Goal: Use online tool/utility: Utilize a website feature to perform a specific function

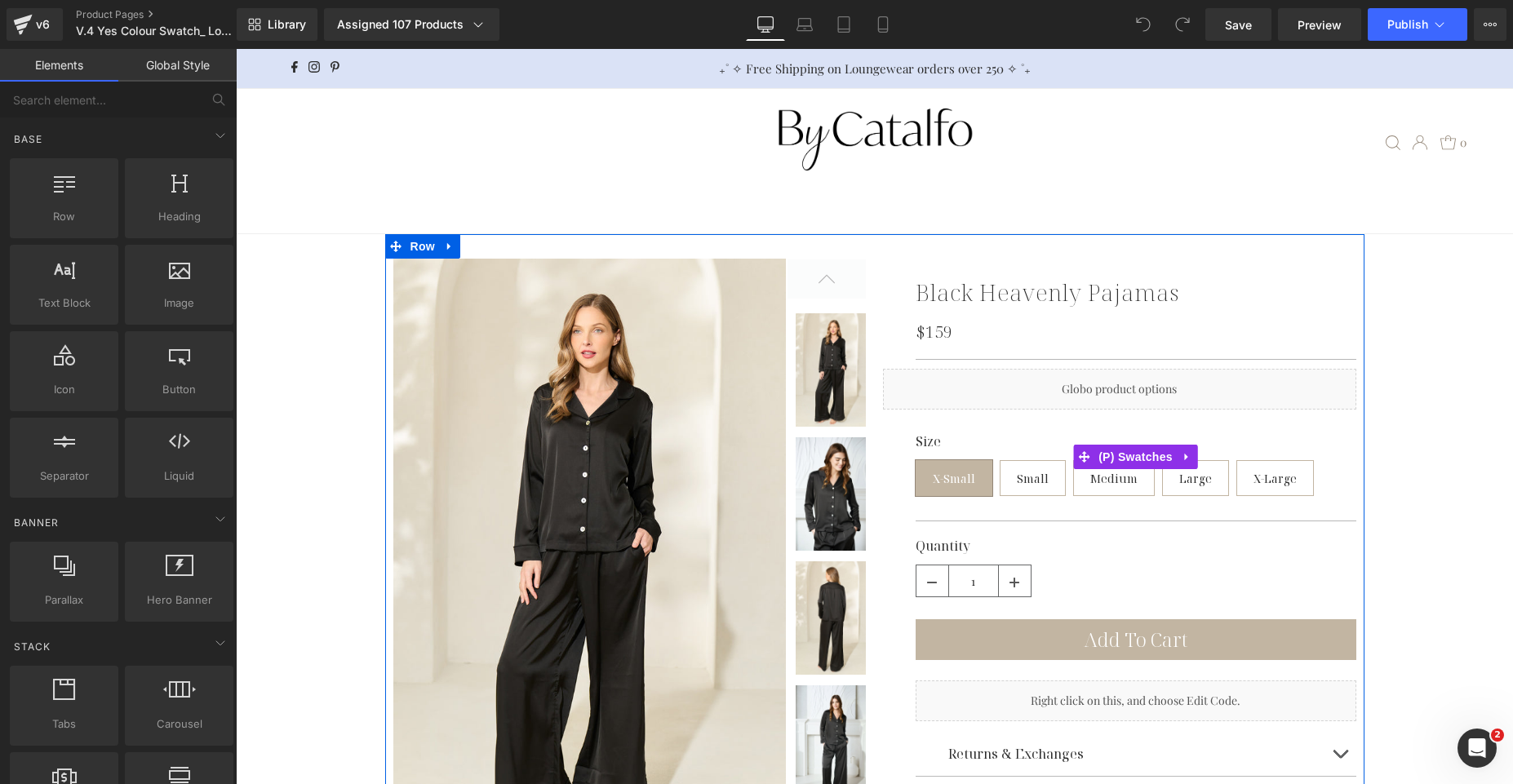
click at [1309, 482] on div "Size X-Small Small Medium Large X-Large" at bounding box center [1135, 468] width 441 height 69
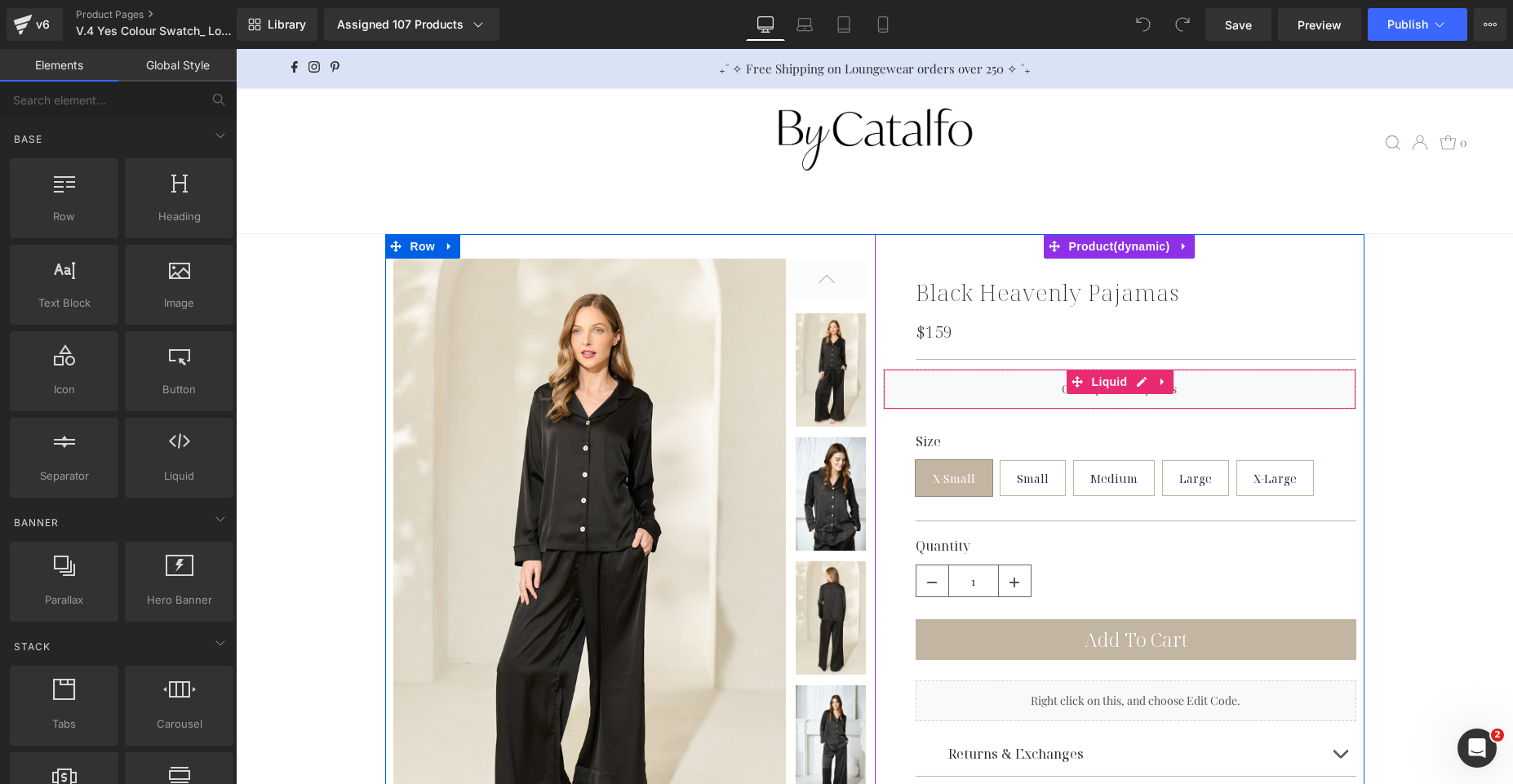
click at [1208, 392] on div "Liquid" at bounding box center [1119, 389] width 474 height 41
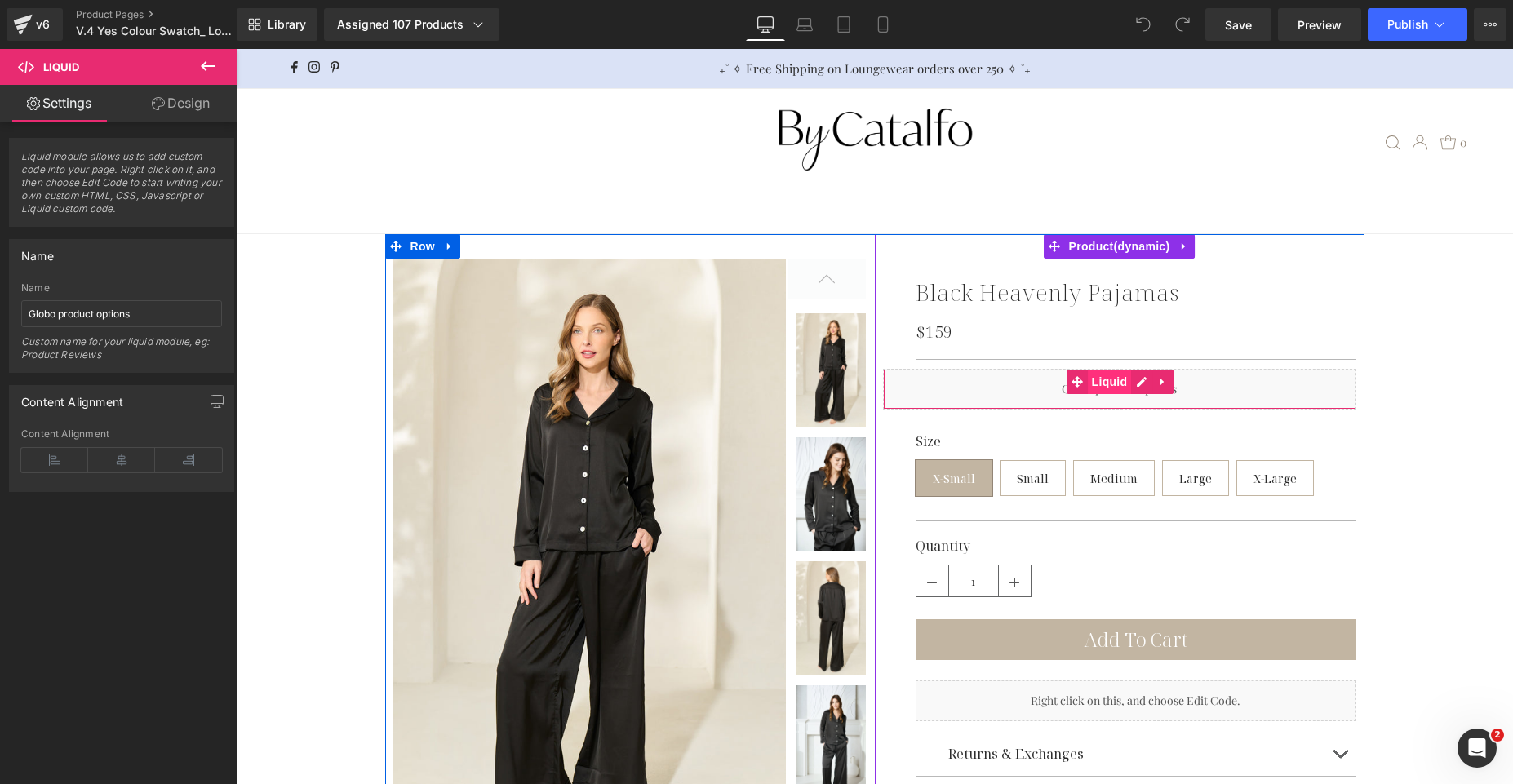
click at [1121, 384] on span "Liquid" at bounding box center [1110, 382] width 44 height 25
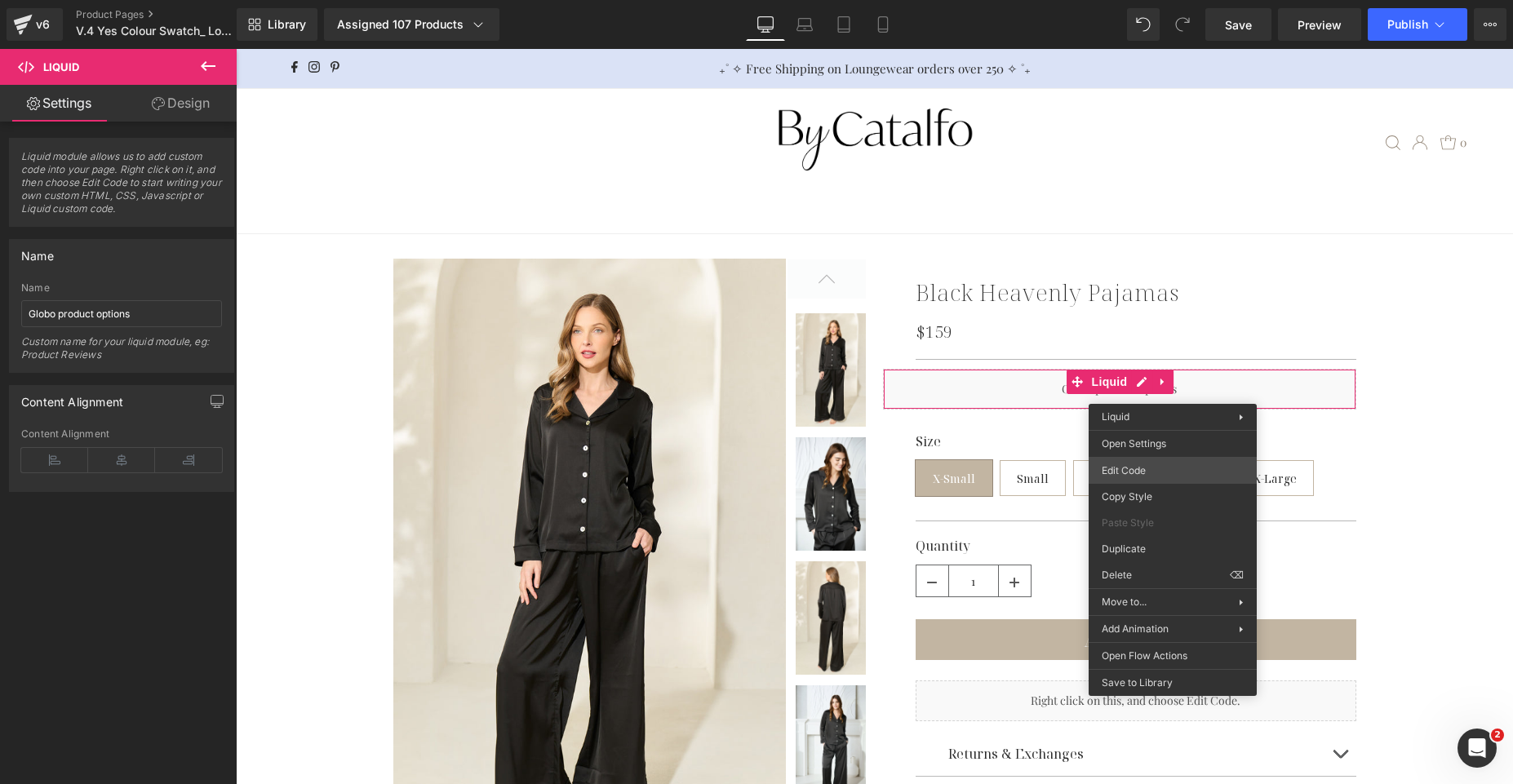
click at [1147, 0] on div "Liquid You are previewing how the will restyle your page. You can not edit Elem…" at bounding box center [756, 0] width 1513 height 0
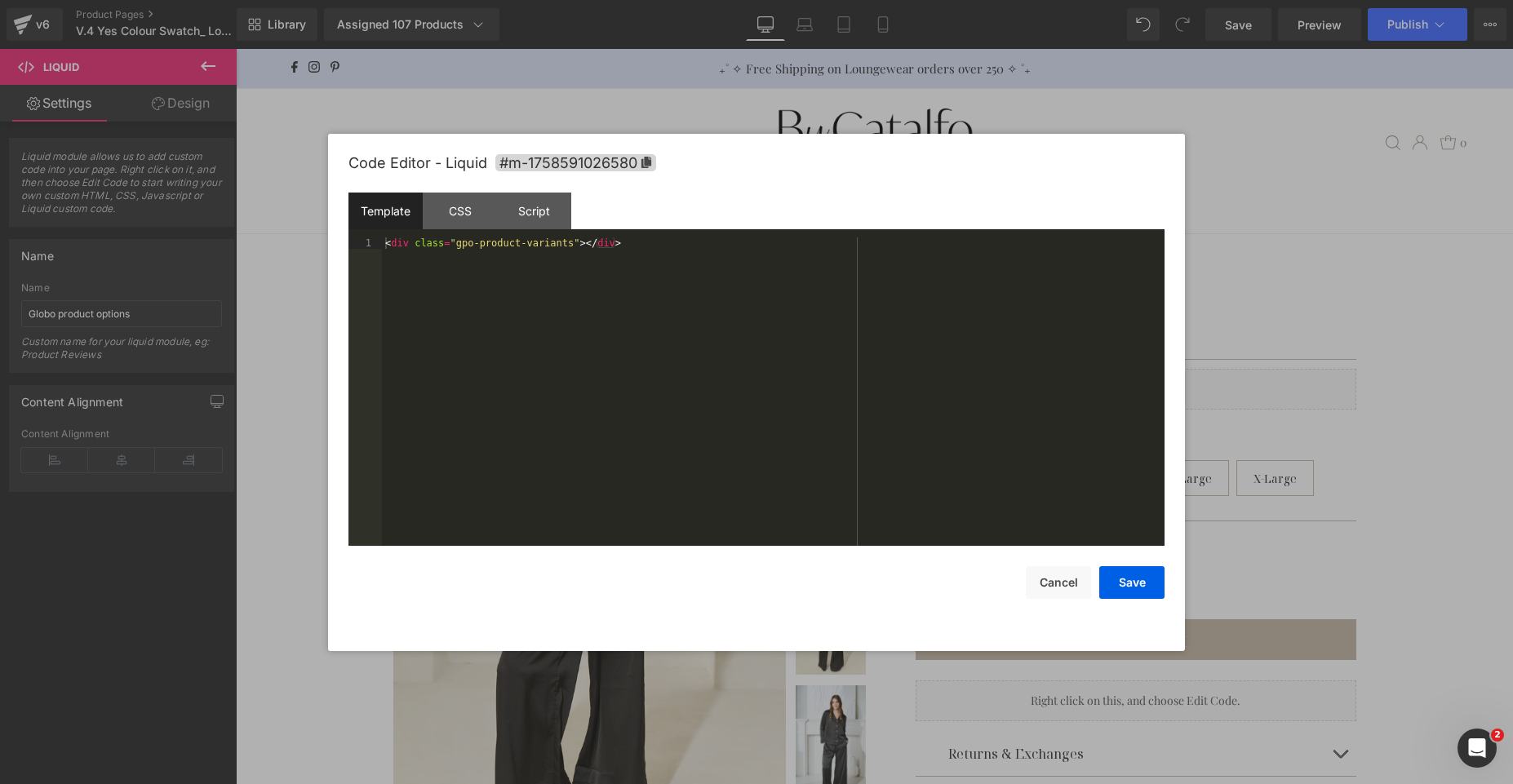
click at [663, 285] on div "< div class = "gpo-product-variants" > </ div >" at bounding box center [773, 402] width 783 height 331
click at [793, 284] on div "< div class = "gpo-product-variants" > </ div >" at bounding box center [773, 402] width 783 height 331
click at [1059, 588] on button "Cancel" at bounding box center [1058, 582] width 65 height 33
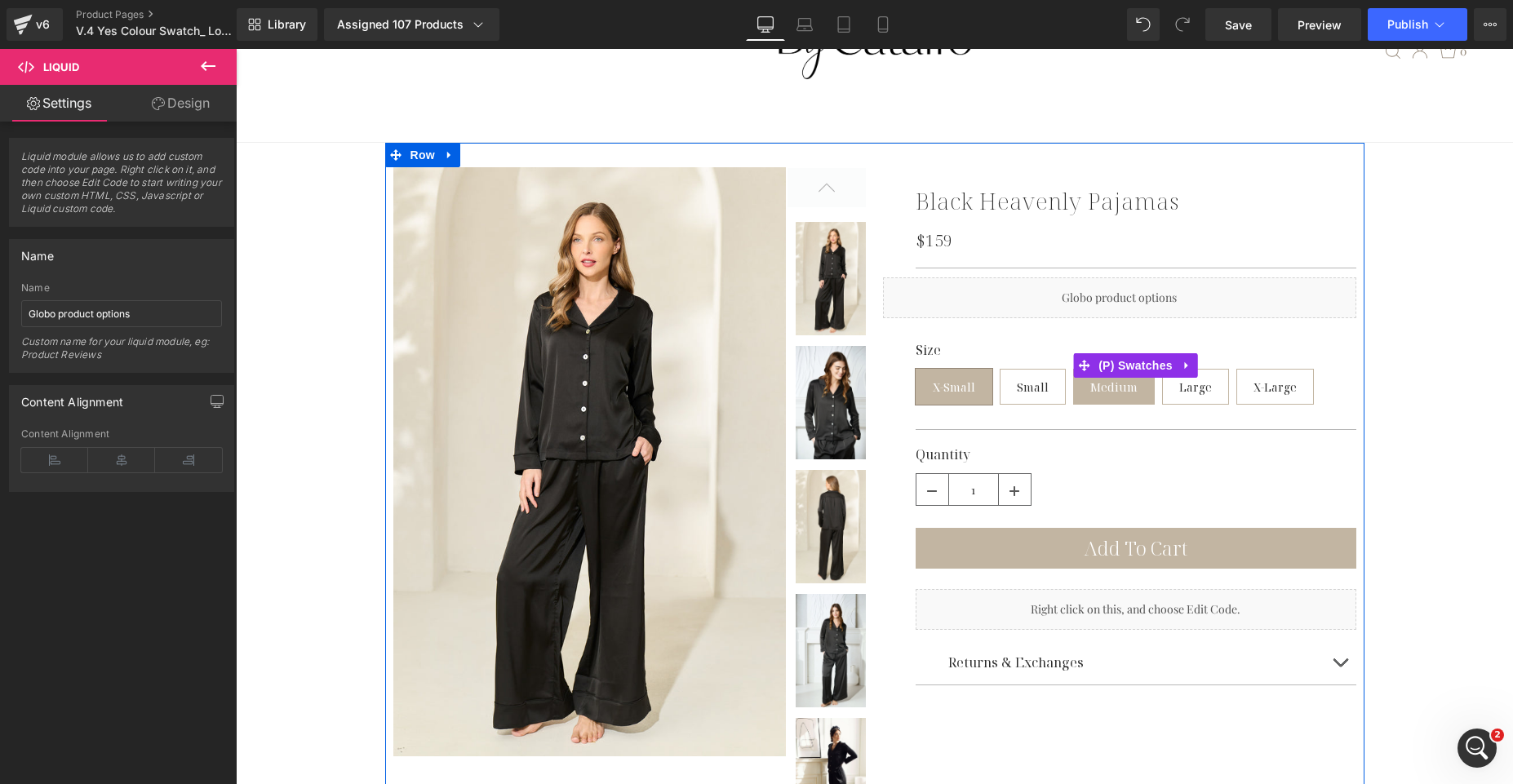
scroll to position [147, 0]
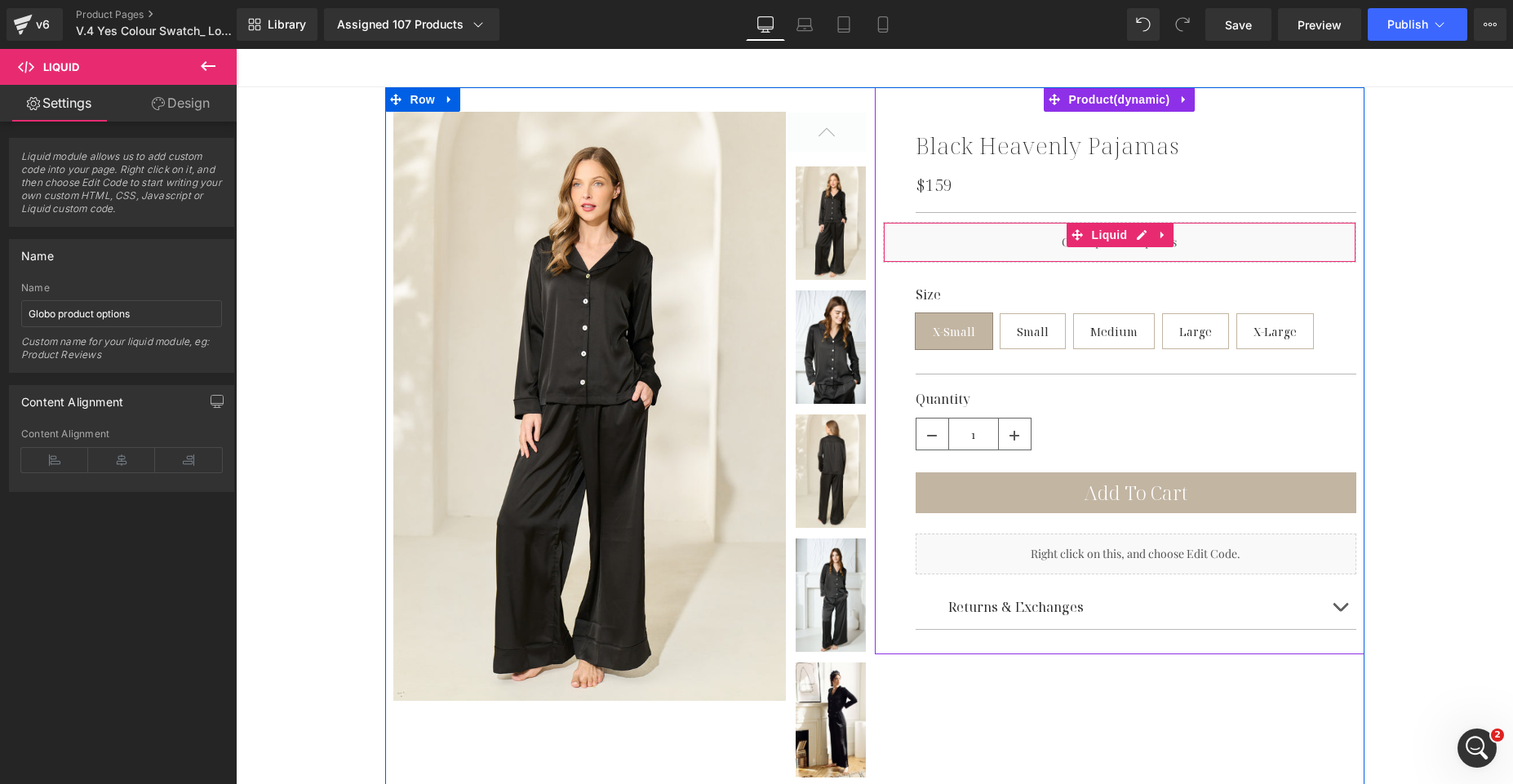
click at [1166, 250] on div "Liquid" at bounding box center [1119, 242] width 474 height 41
click at [1017, 243] on div "Liquid" at bounding box center [1119, 242] width 474 height 41
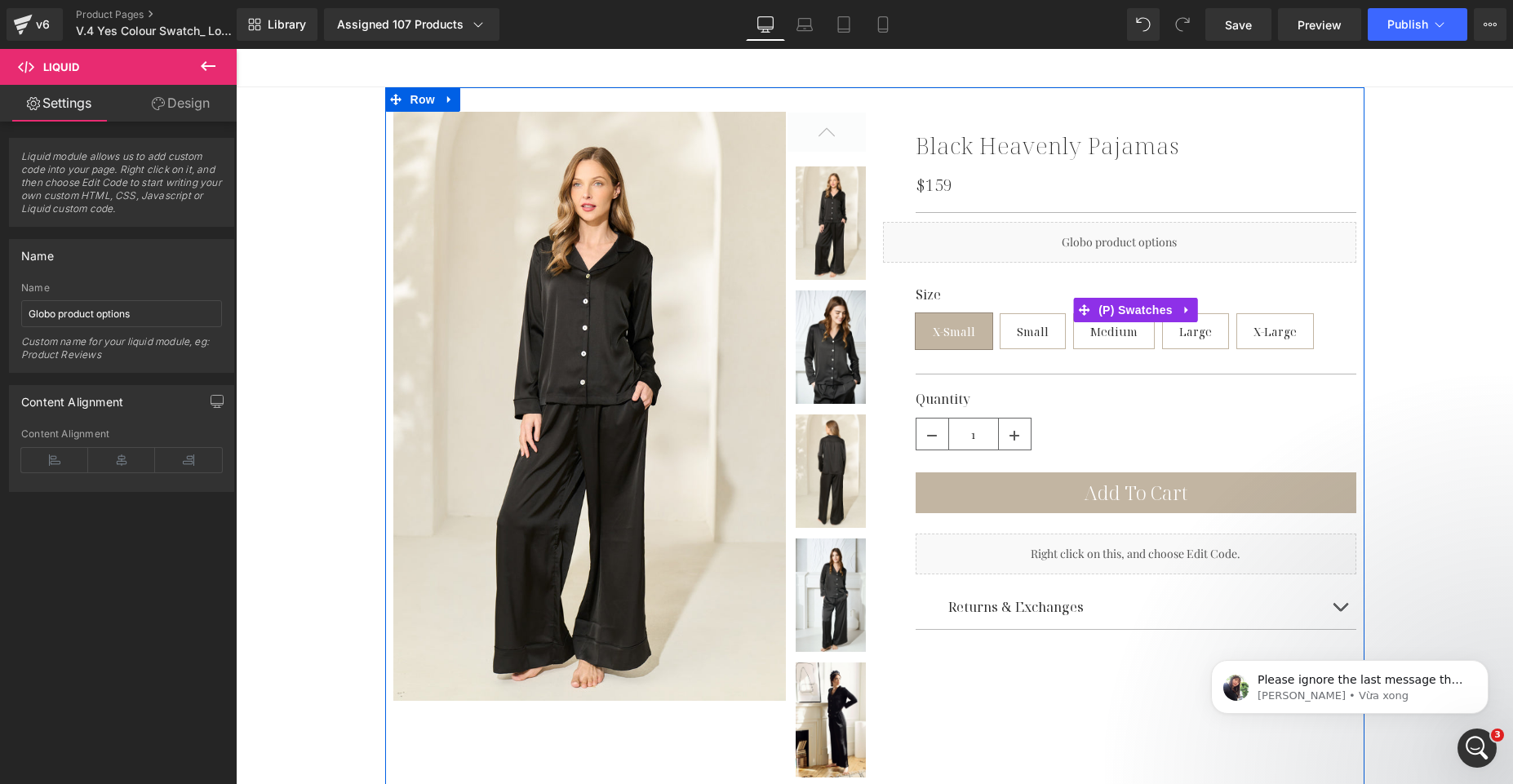
scroll to position [0, 0]
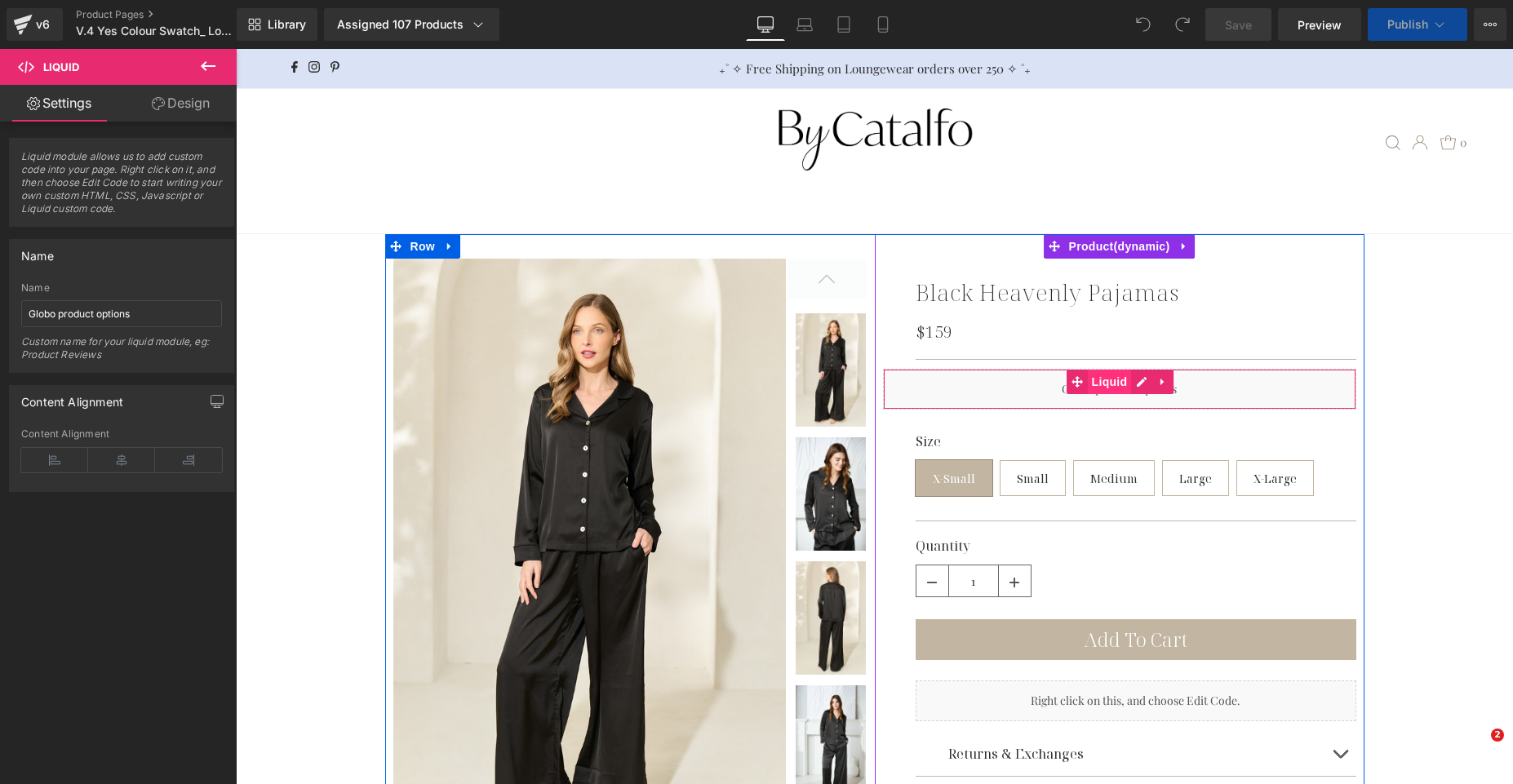
click at [1108, 378] on span "Liquid" at bounding box center [1110, 382] width 44 height 25
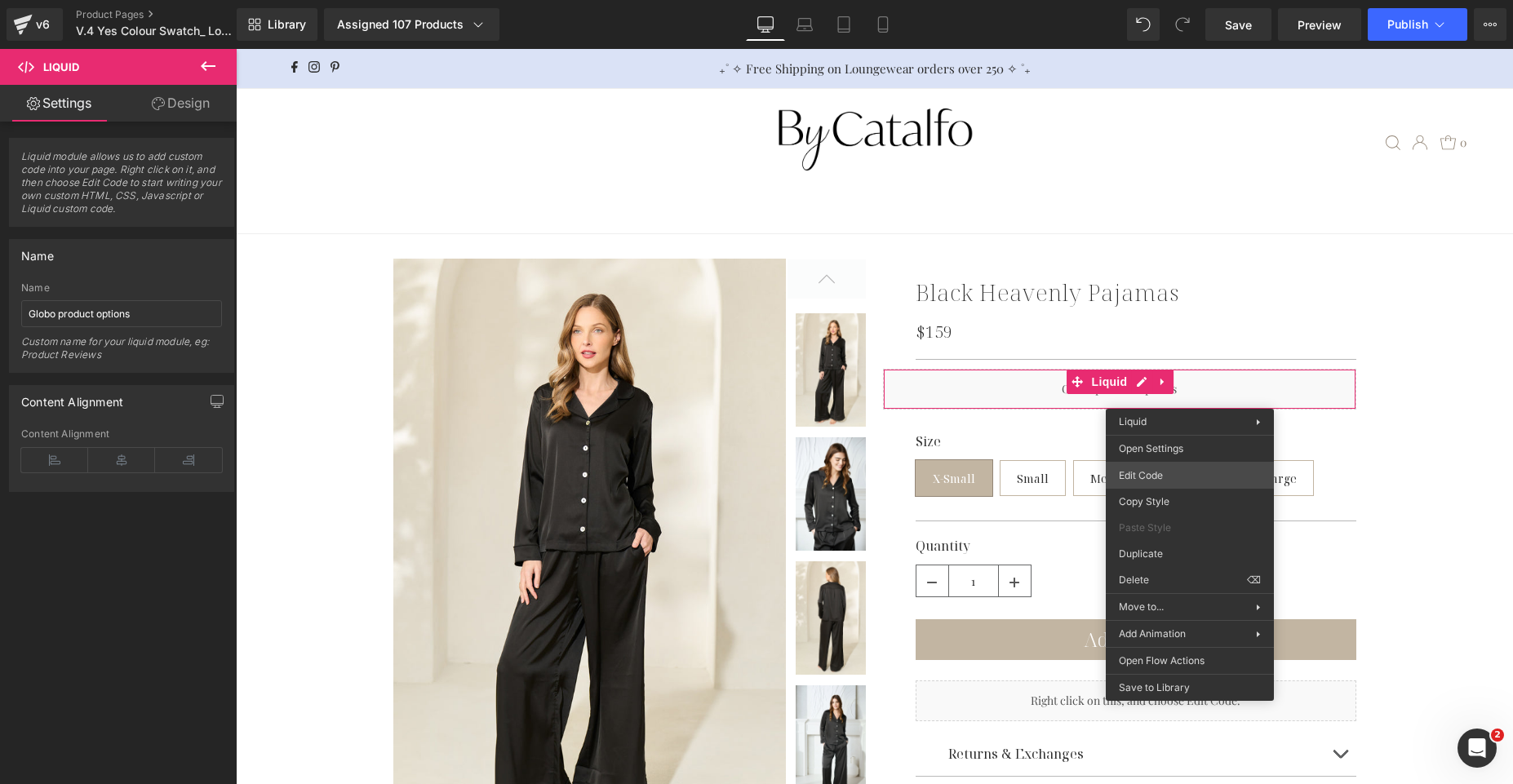
click at [1152, 0] on div "Liquid You are previewing how the will restyle your page. You can not edit Elem…" at bounding box center [756, 0] width 1513 height 0
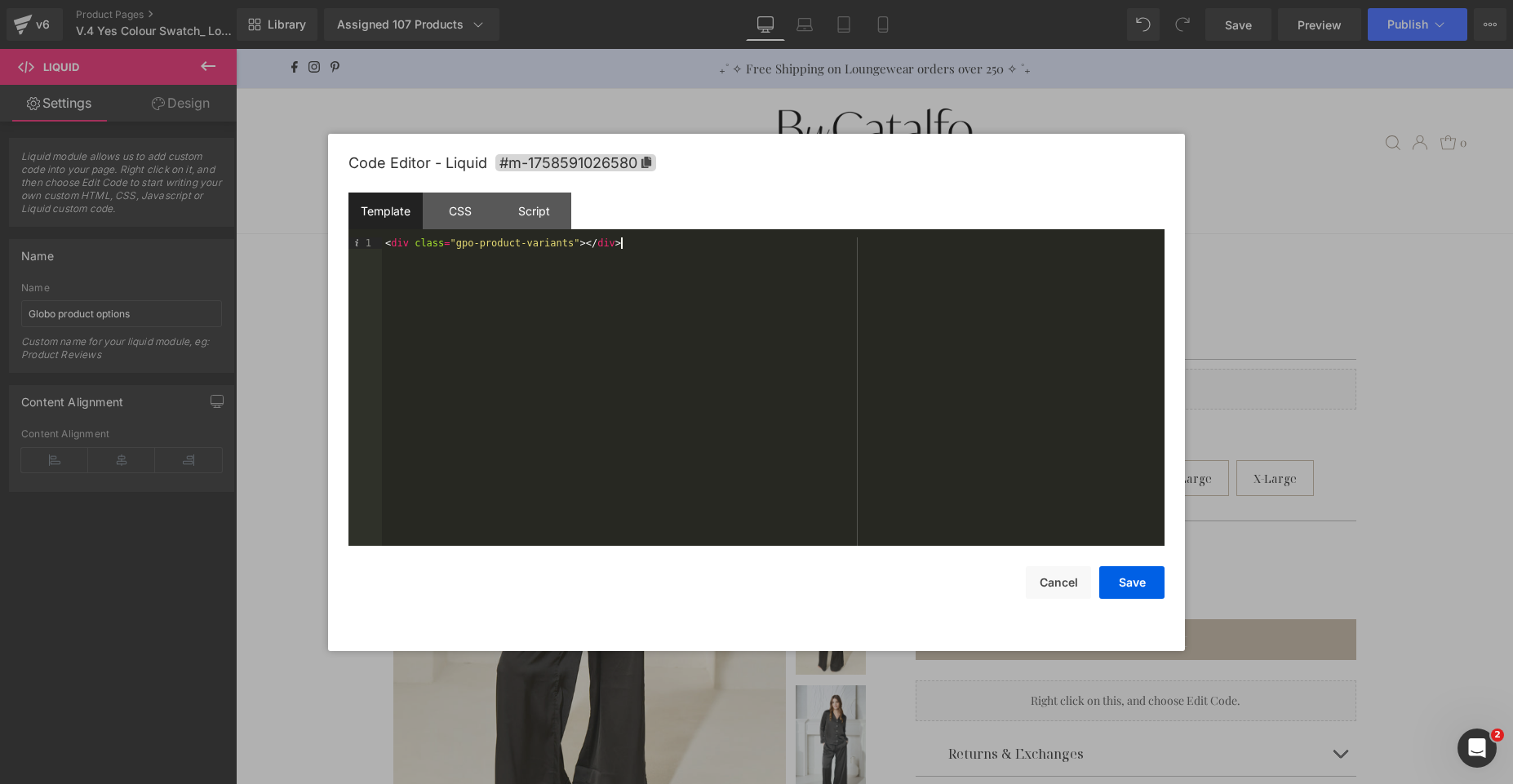
click at [806, 300] on div "< div class = "gpo-product-variants" > </ div >" at bounding box center [773, 402] width 783 height 331
click at [656, 289] on div "< div class = "gpo-product-variants" > </ div >" at bounding box center [773, 402] width 783 height 331
